Goal: Task Accomplishment & Management: Manage account settings

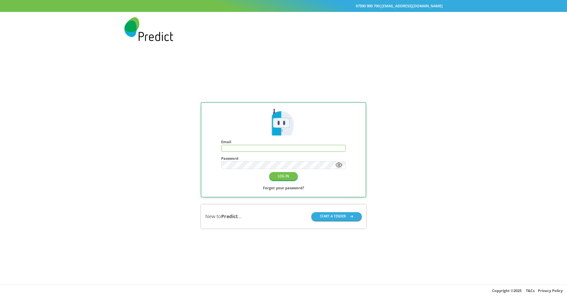
click at [232, 150] on input "text" at bounding box center [284, 148] width 124 height 6
type input "**********"
click at [279, 175] on button "LOG IN" at bounding box center [283, 176] width 29 height 8
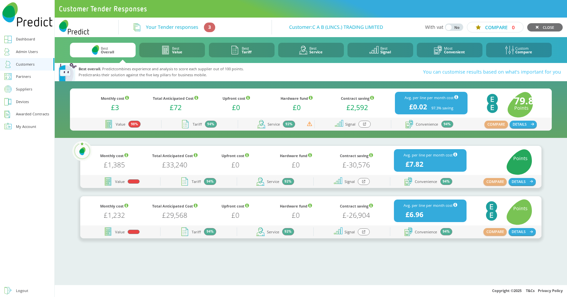
click at [24, 90] on div "Suppliers" at bounding box center [24, 89] width 16 height 7
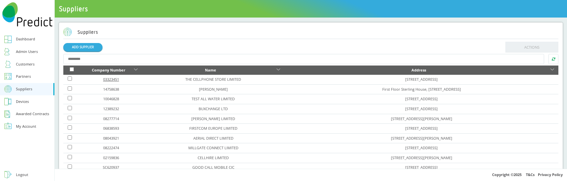
click at [115, 80] on link "03323451" at bounding box center [111, 79] width 16 height 5
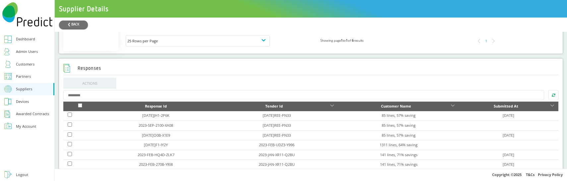
scroll to position [356, 0]
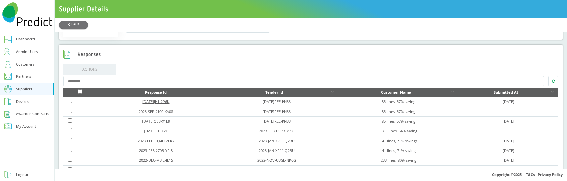
click at [154, 104] on link "[DATE]JH1-2P6K" at bounding box center [155, 101] width 27 height 5
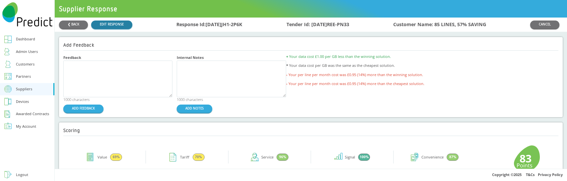
click at [115, 26] on link "EDIT RESPONSE" at bounding box center [111, 25] width 41 height 8
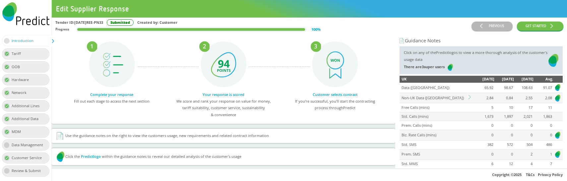
click at [469, 97] on icon at bounding box center [471, 97] width 4 height 4
click at [472, 95] on icon at bounding box center [471, 97] width 4 height 4
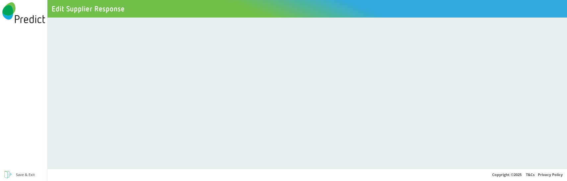
click at [259, 43] on div at bounding box center [307, 94] width 520 height 152
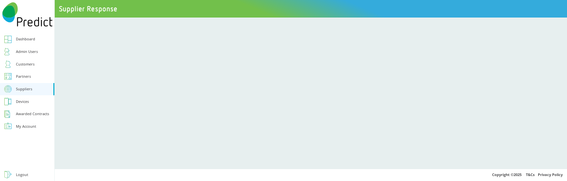
click at [25, 64] on div "Customers" at bounding box center [25, 64] width 19 height 7
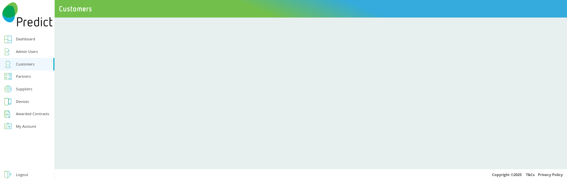
click at [28, 51] on div "Admin Users" at bounding box center [27, 51] width 22 height 7
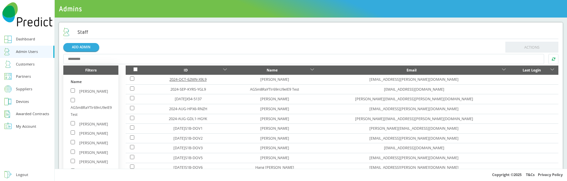
click at [192, 80] on link "2024-OCT-62MN-X9L9" at bounding box center [188, 79] width 37 height 5
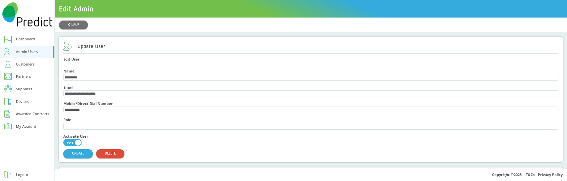
scroll to position [42, 0]
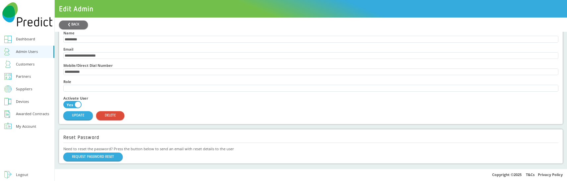
click at [21, 66] on div "Customers" at bounding box center [25, 64] width 19 height 7
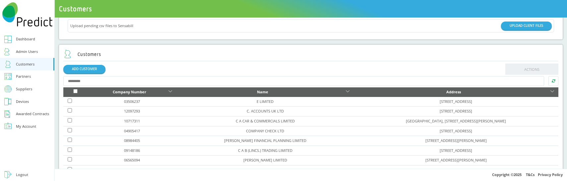
scroll to position [40, 0]
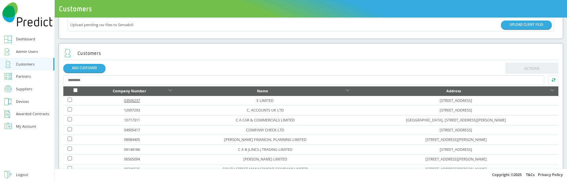
click at [126, 100] on link "03506237" at bounding box center [132, 100] width 16 height 5
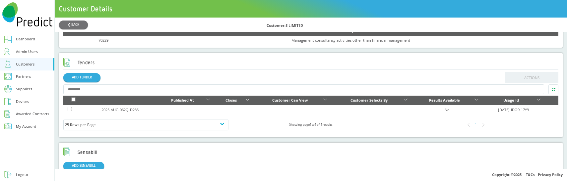
scroll to position [184, 0]
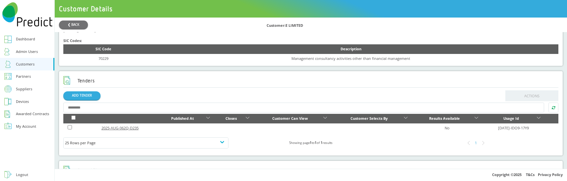
click at [115, 129] on link "2025-AUG-062Q-D235" at bounding box center [120, 128] width 37 height 5
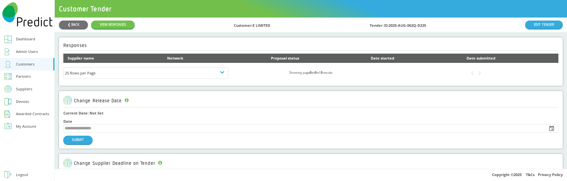
click at [186, 80] on div "25 Rows per Page Showing page 0 to 0 of 0 results" at bounding box center [310, 73] width 495 height 20
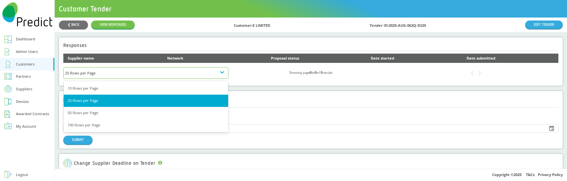
click at [193, 75] on div "25 Rows per Page" at bounding box center [146, 73] width 162 height 7
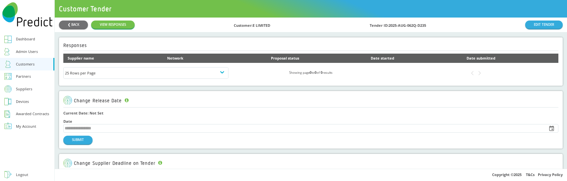
click at [285, 68] on div "25 Rows per Page Showing page 0 to 0 of 0 results" at bounding box center [310, 73] width 495 height 20
click at [537, 25] on link "EDIT TENDER" at bounding box center [543, 25] width 37 height 8
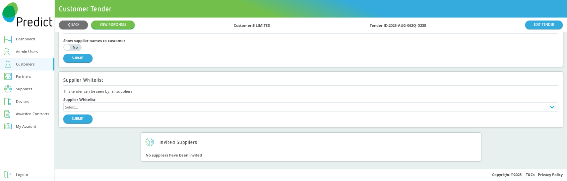
scroll to position [477, 0]
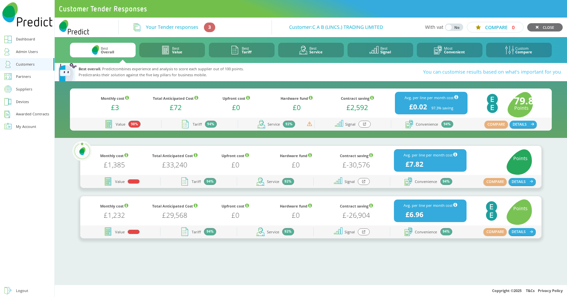
click at [364, 122] on div at bounding box center [365, 124] width 12 height 7
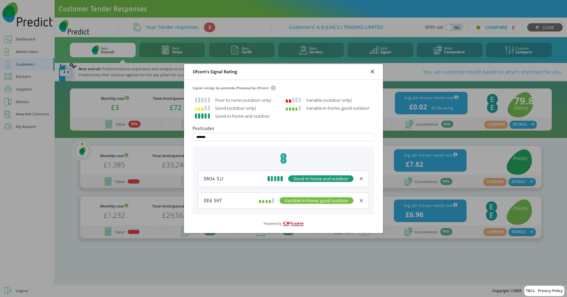
type input "********"
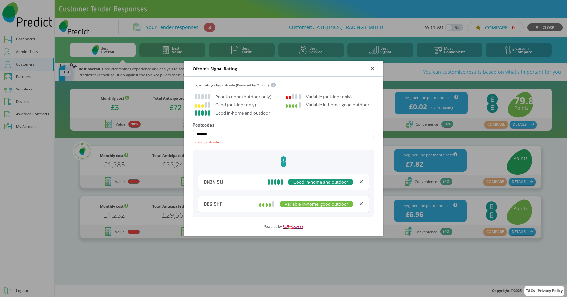
click at [205, 133] on input "********" at bounding box center [284, 134] width 182 height 8
type input "*******"
click at [216, 133] on input at bounding box center [284, 134] width 182 height 8
click at [207, 133] on input at bounding box center [284, 134] width 182 height 8
click at [209, 133] on input at bounding box center [284, 134] width 182 height 8
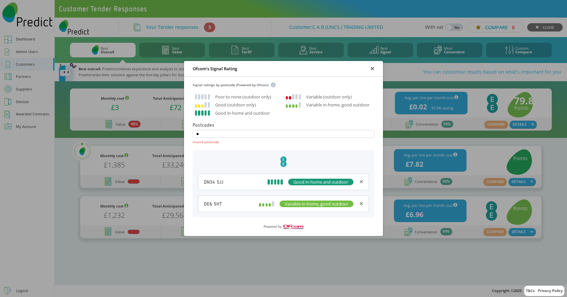
type input "*"
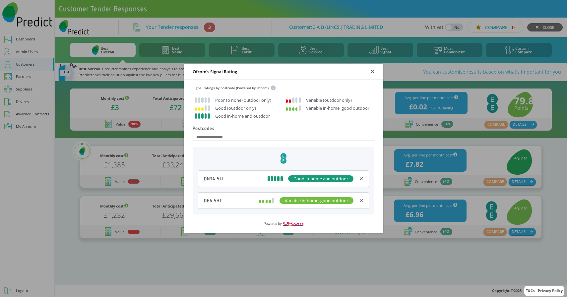
click at [337, 71] on div "Ofcom's Signal Rating ✕" at bounding box center [283, 72] width 199 height 16
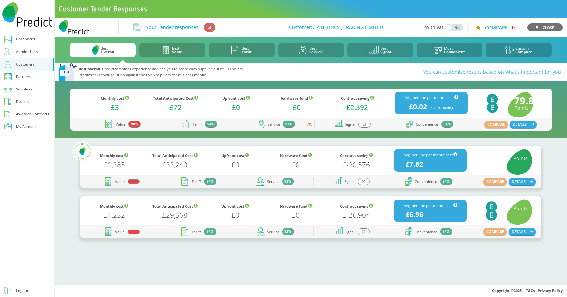
click at [364, 125] on icon at bounding box center [364, 124] width 3 height 4
click at [364, 124] on icon at bounding box center [364, 124] width 3 height 4
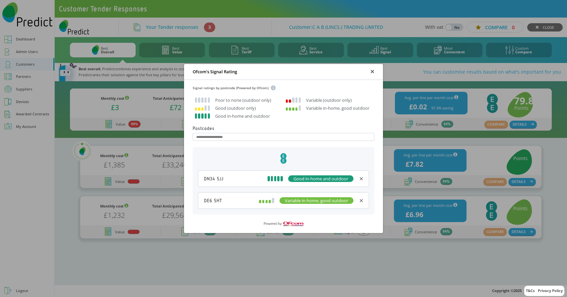
click at [219, 138] on input at bounding box center [284, 137] width 182 height 8
type input "*"
type input "********"
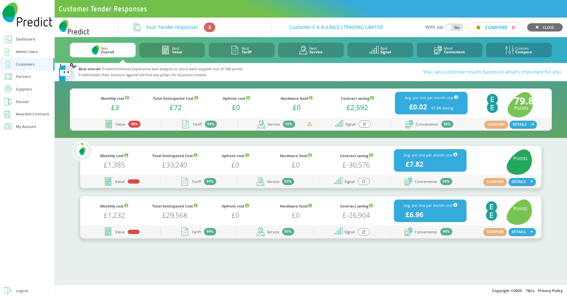
click at [22, 88] on div "Suppliers" at bounding box center [24, 89] width 16 height 7
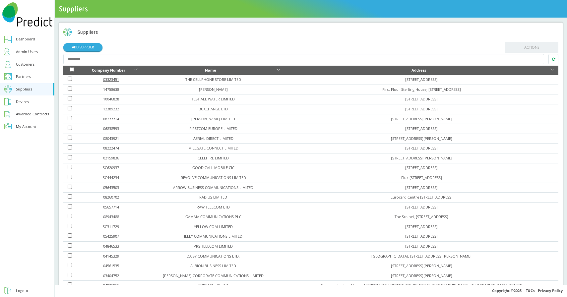
click at [117, 78] on link "03323451" at bounding box center [111, 79] width 16 height 5
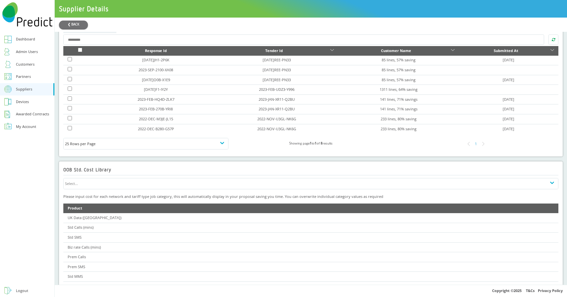
scroll to position [293, 0]
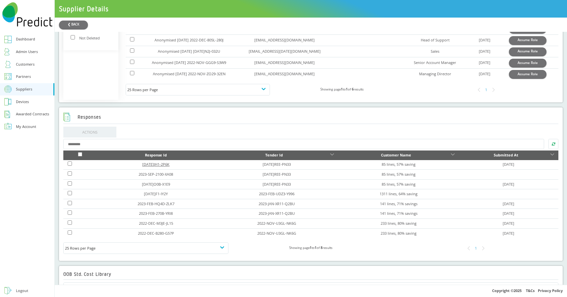
click at [154, 167] on link "[DATE]JH1-2P6K" at bounding box center [155, 164] width 27 height 5
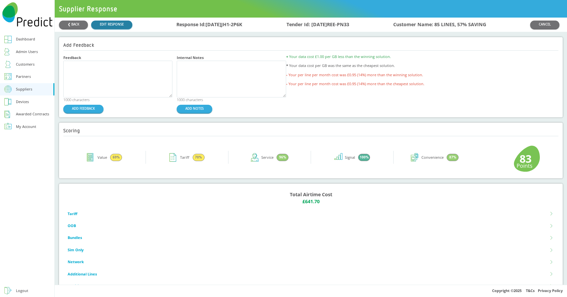
click at [111, 26] on link "EDIT RESPONSE" at bounding box center [111, 25] width 41 height 8
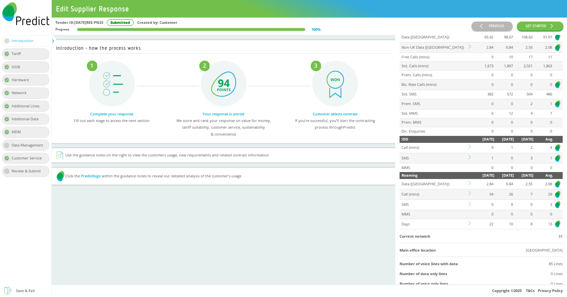
scroll to position [106, 0]
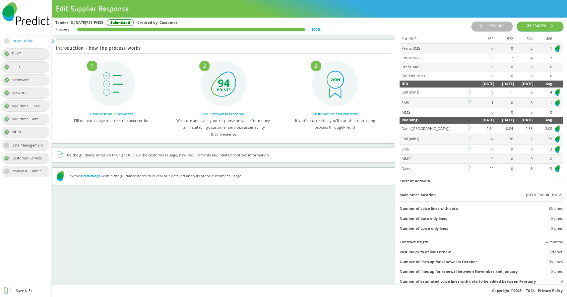
click at [470, 139] on icon at bounding box center [470, 138] width 2 height 4
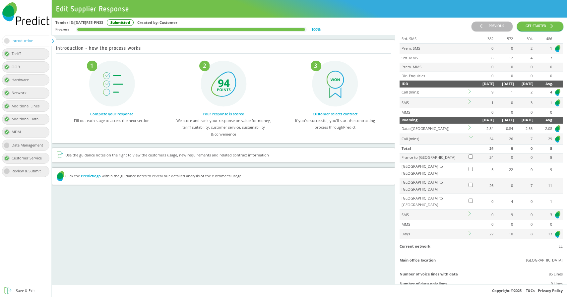
click at [470, 160] on td at bounding box center [471, 157] width 7 height 9
click at [470, 231] on icon at bounding box center [471, 233] width 4 height 4
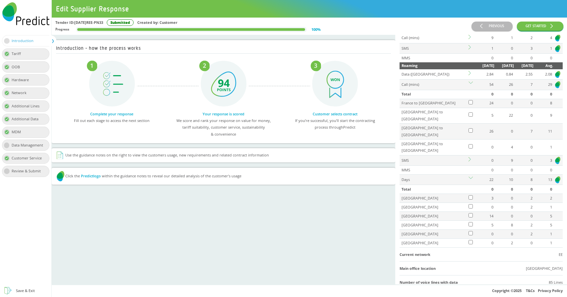
scroll to position [157, 0]
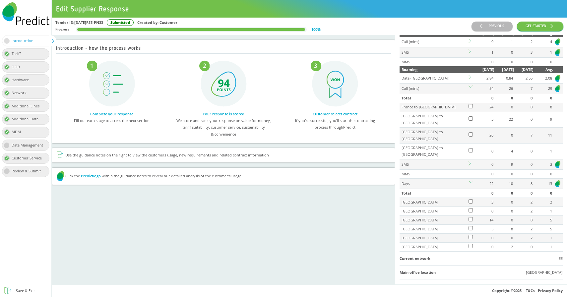
click at [471, 89] on icon at bounding box center [471, 88] width 4 height 4
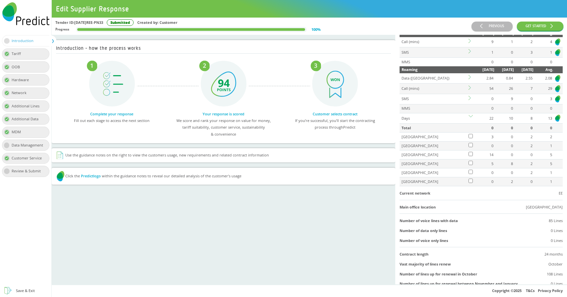
click at [470, 89] on icon at bounding box center [471, 88] width 4 height 4
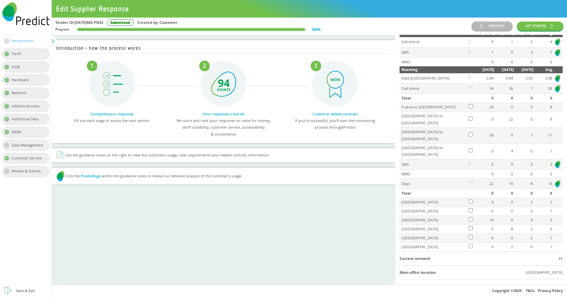
click at [470, 89] on icon at bounding box center [471, 88] width 4 height 4
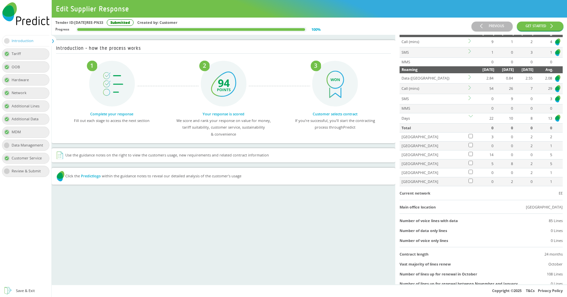
click at [470, 115] on icon at bounding box center [471, 117] width 4 height 4
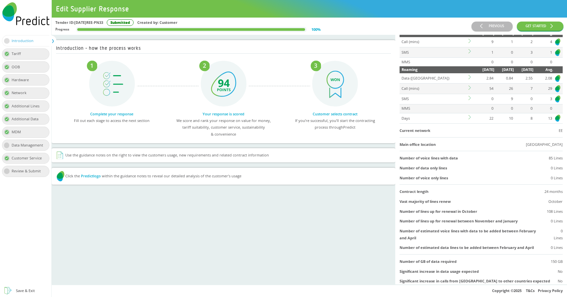
click at [470, 118] on icon at bounding box center [471, 117] width 4 height 4
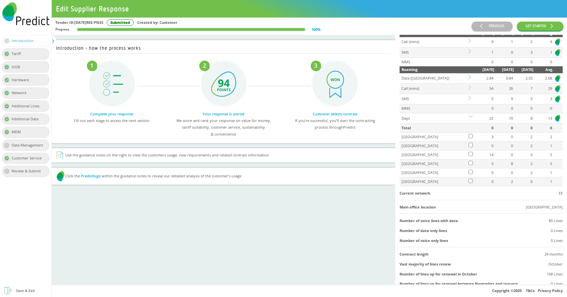
click at [470, 100] on icon at bounding box center [471, 98] width 4 height 4
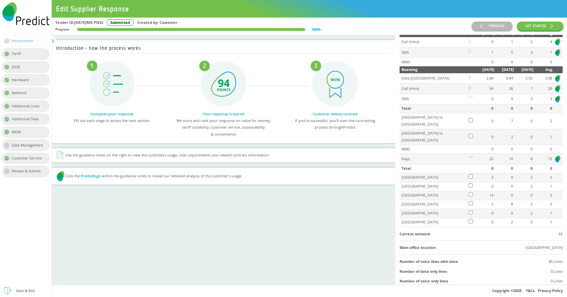
click at [470, 100] on icon at bounding box center [471, 98] width 4 height 4
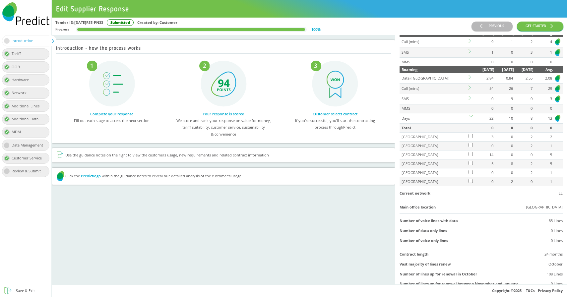
click at [470, 79] on icon at bounding box center [471, 77] width 4 height 4
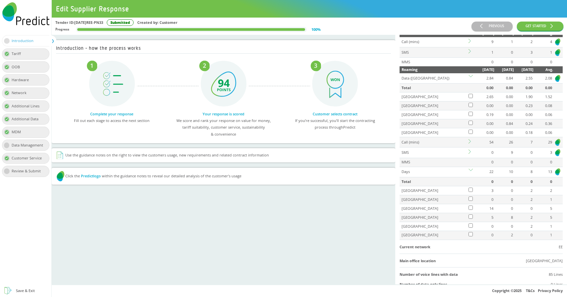
click at [470, 79] on icon at bounding box center [471, 77] width 4 height 4
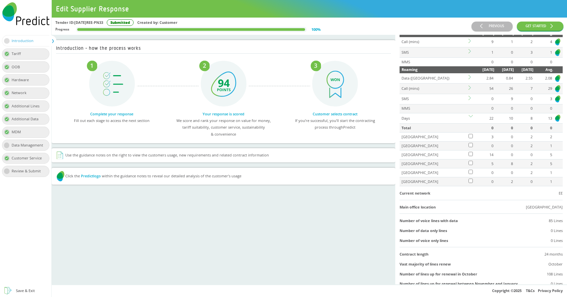
click at [405, 71] on div "Roaming" at bounding box center [435, 69] width 66 height 7
copy div "Roaming"
click at [422, 70] on div "Roaming" at bounding box center [435, 69] width 66 height 7
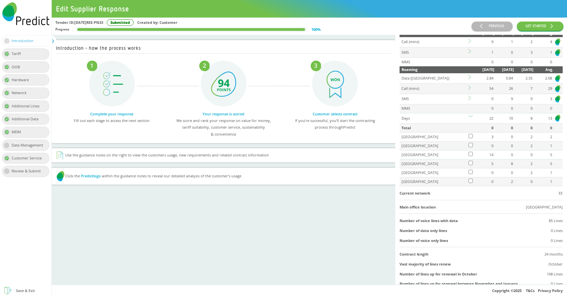
click at [407, 70] on div "Roaming" at bounding box center [435, 69] width 66 height 7
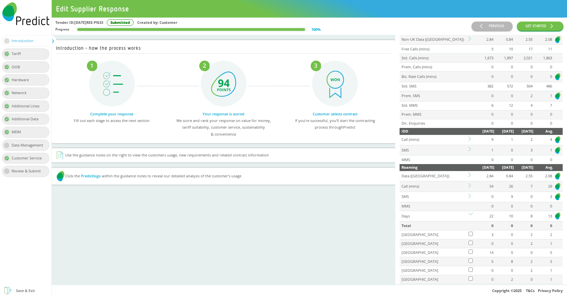
scroll to position [0, 0]
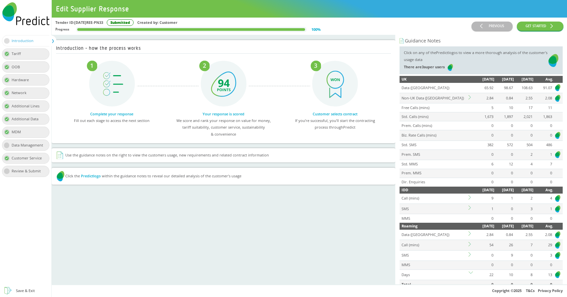
click at [416, 40] on div "Guidance Notes" at bounding box center [481, 40] width 163 height 7
copy div "Guidance Notes"
click at [416, 68] on span "There are 3 super users" at bounding box center [425, 66] width 43 height 5
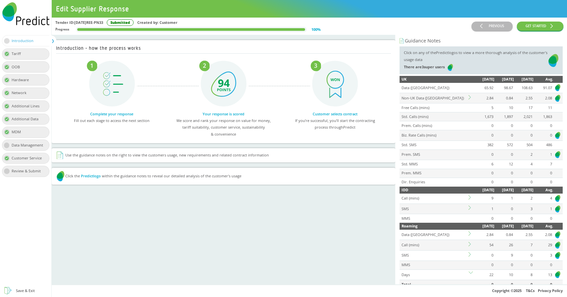
click at [420, 40] on div "Guidance Notes" at bounding box center [481, 40] width 163 height 7
copy div "Guidance Notes"
click at [418, 53] on div "Click on any of the Predict logos to view a more thorough analysis of the custo…" at bounding box center [476, 60] width 145 height 22
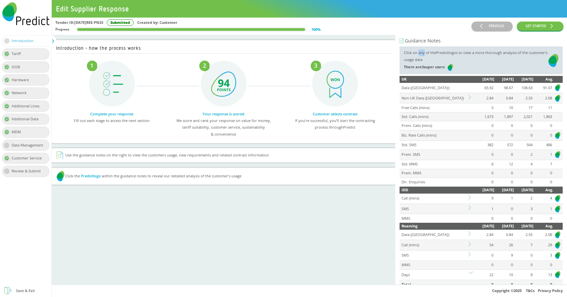
click at [418, 53] on div "Click on any of the Predict logos to view a more thorough analysis of the custo…" at bounding box center [476, 60] width 145 height 22
copy div "Click on any of the Predict logos to view a more thorough analysis of the custo…"
click at [425, 54] on div "Click on any of the Predict logos to view a more thorough analysis of the custo…" at bounding box center [476, 60] width 145 height 22
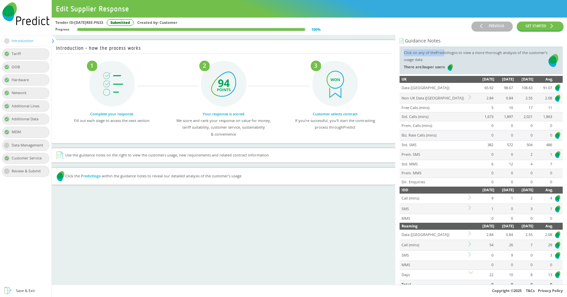
drag, startPoint x: 405, startPoint y: 53, endPoint x: 443, endPoint y: 52, distance: 38.5
click at [443, 52] on div "Click on any of the Predict logos to view a more thorough analysis of the custo…" at bounding box center [476, 60] width 145 height 22
copy div "Click on any of the Pred"
drag, startPoint x: 431, startPoint y: 68, endPoint x: 407, endPoint y: 66, distance: 23.9
click at [407, 66] on span "There are 3 super users" at bounding box center [425, 66] width 43 height 5
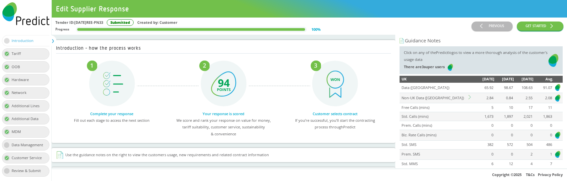
click at [481, 67] on div "There are 3 super users" at bounding box center [476, 67] width 145 height 8
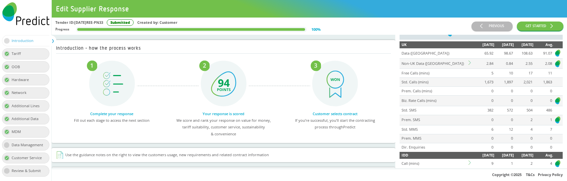
scroll to position [41, 0]
